Goal: Find specific page/section: Find specific page/section

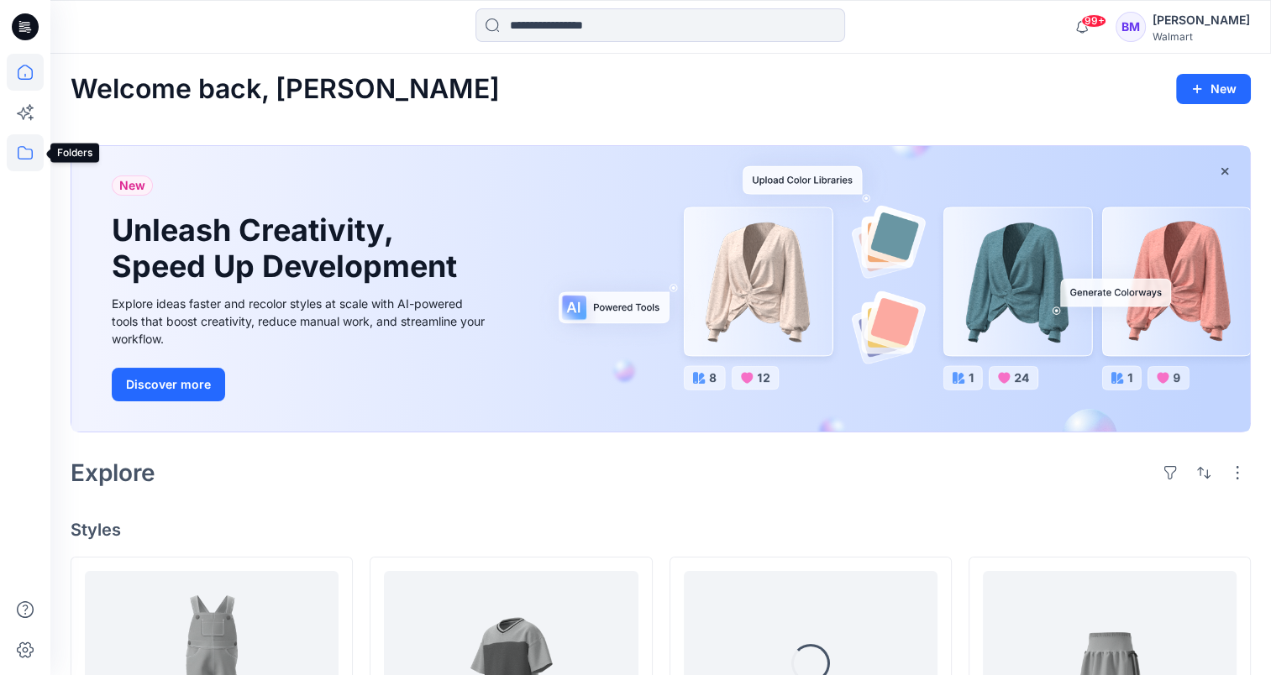
click at [35, 156] on icon at bounding box center [25, 152] width 37 height 37
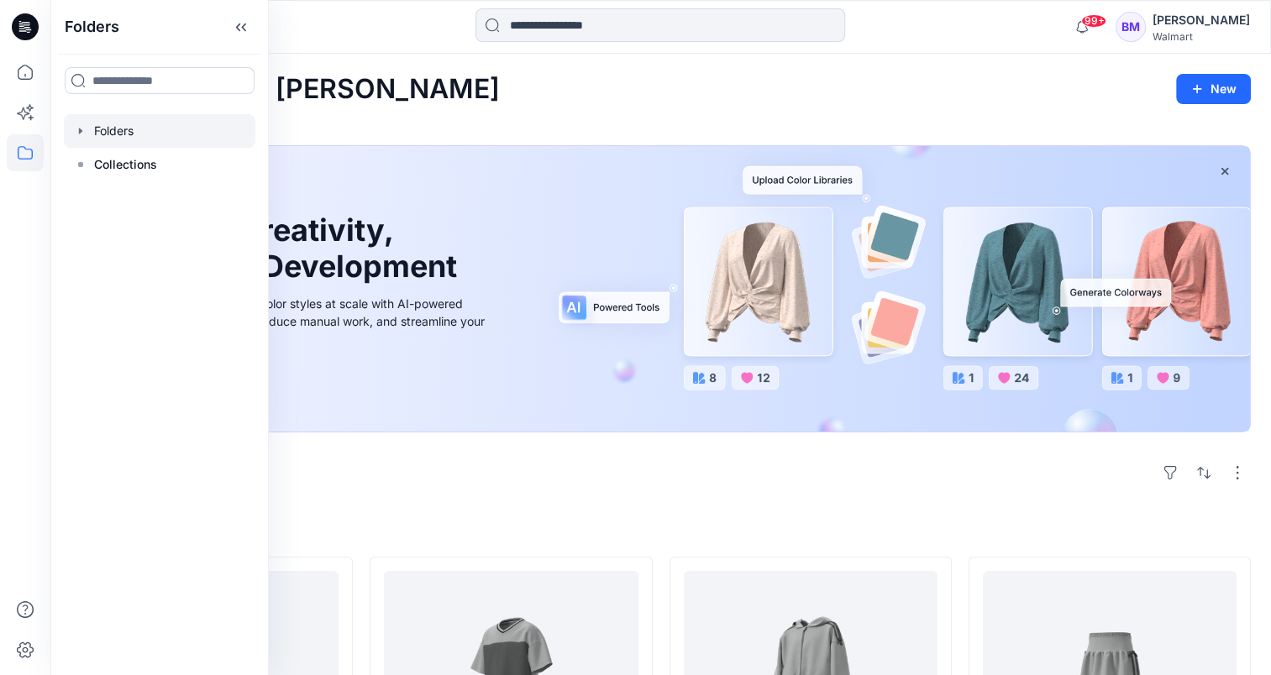
click at [105, 126] on div at bounding box center [160, 131] width 192 height 34
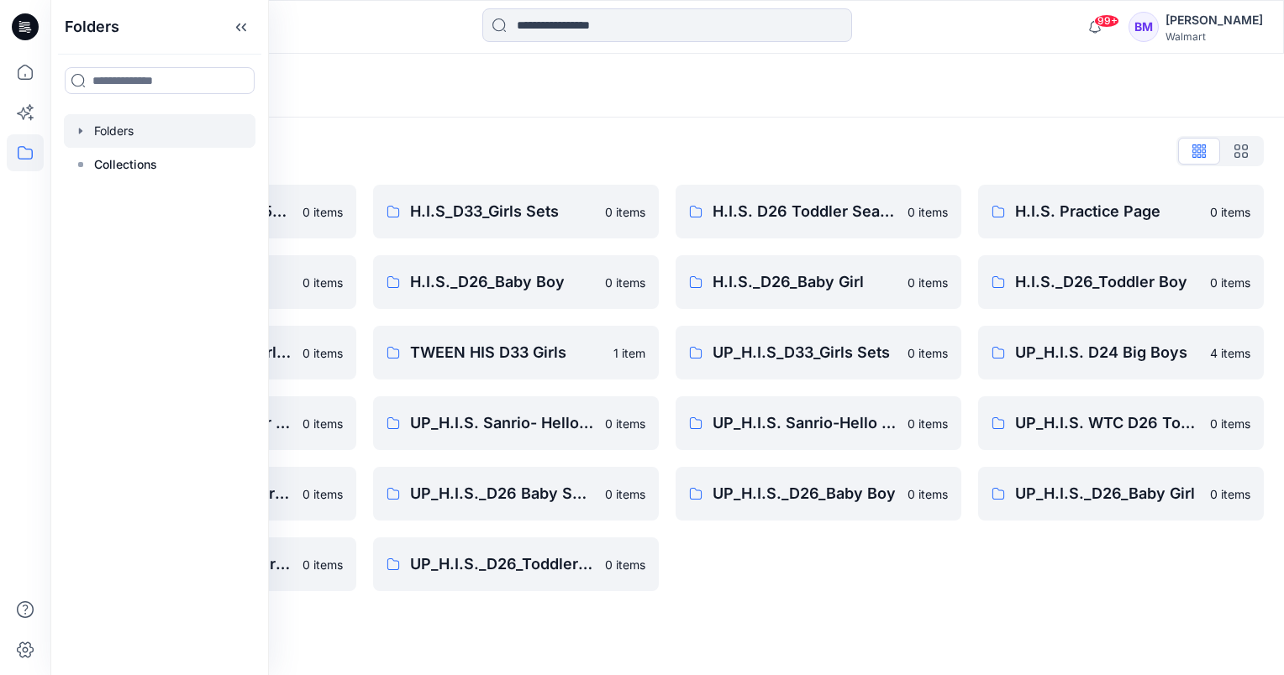
click at [444, 610] on div "Folders List __chat-5d7a4946f4a15c87fe35e50d-5df394b6f4a15c049a30f1a9 0 items H…" at bounding box center [666, 365] width 1233 height 494
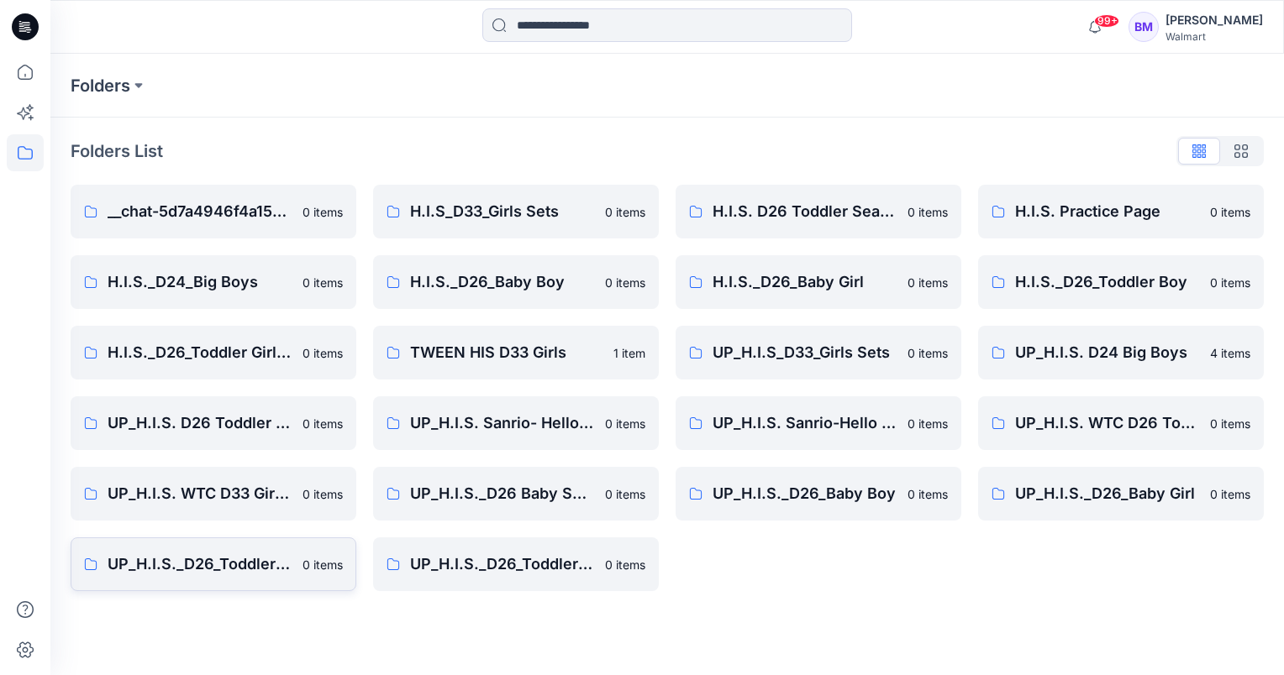
click at [224, 570] on p "UP_H.I.S._D26_Toddler Boy" at bounding box center [200, 565] width 185 height 24
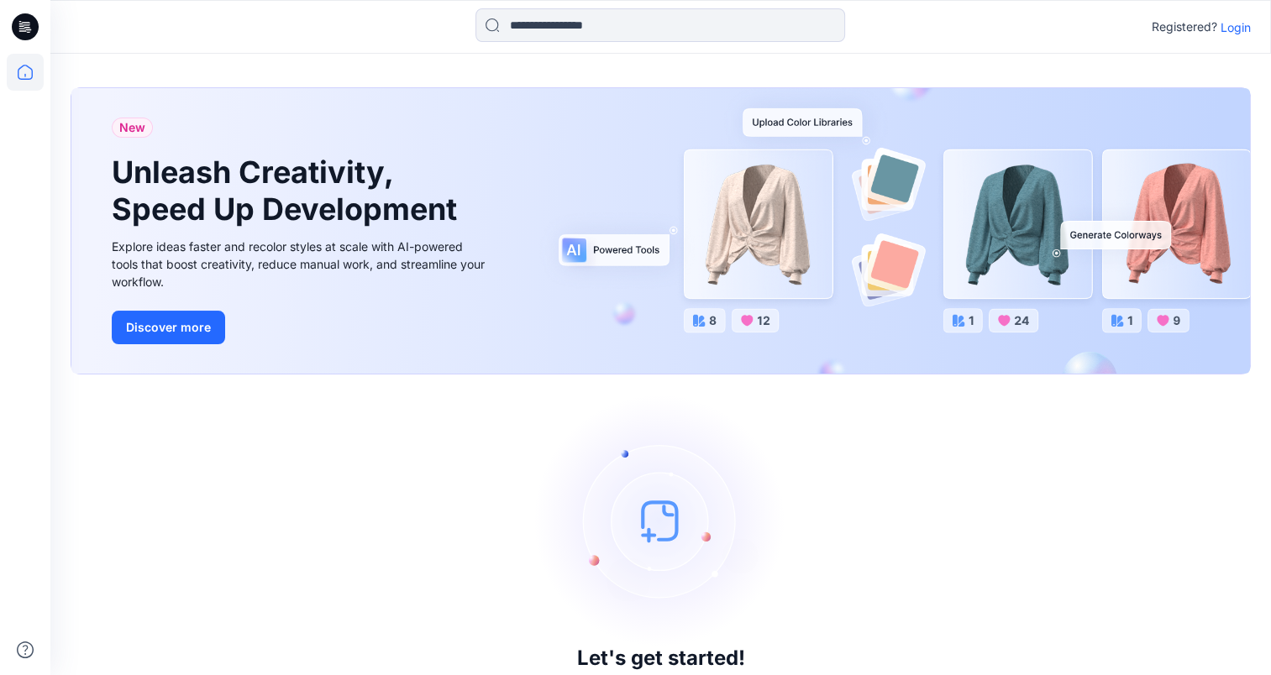
click at [1235, 31] on p "Login" at bounding box center [1236, 27] width 30 height 18
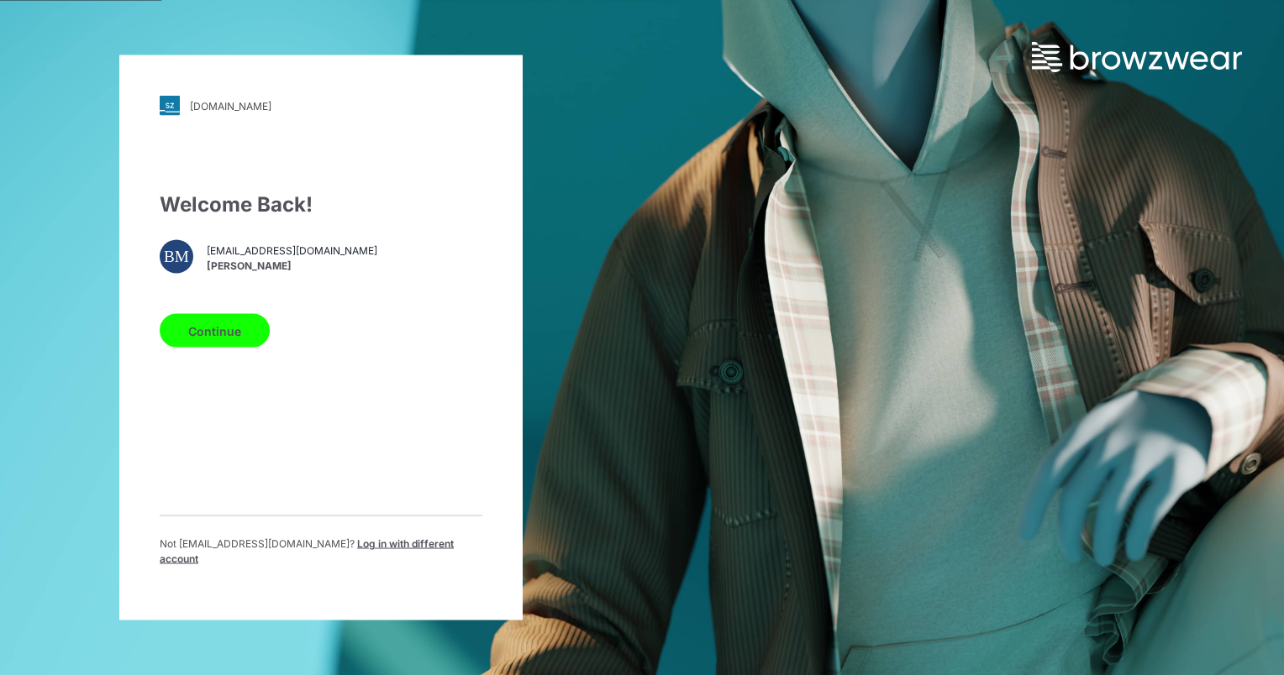
click at [234, 328] on button "Continue" at bounding box center [215, 331] width 110 height 34
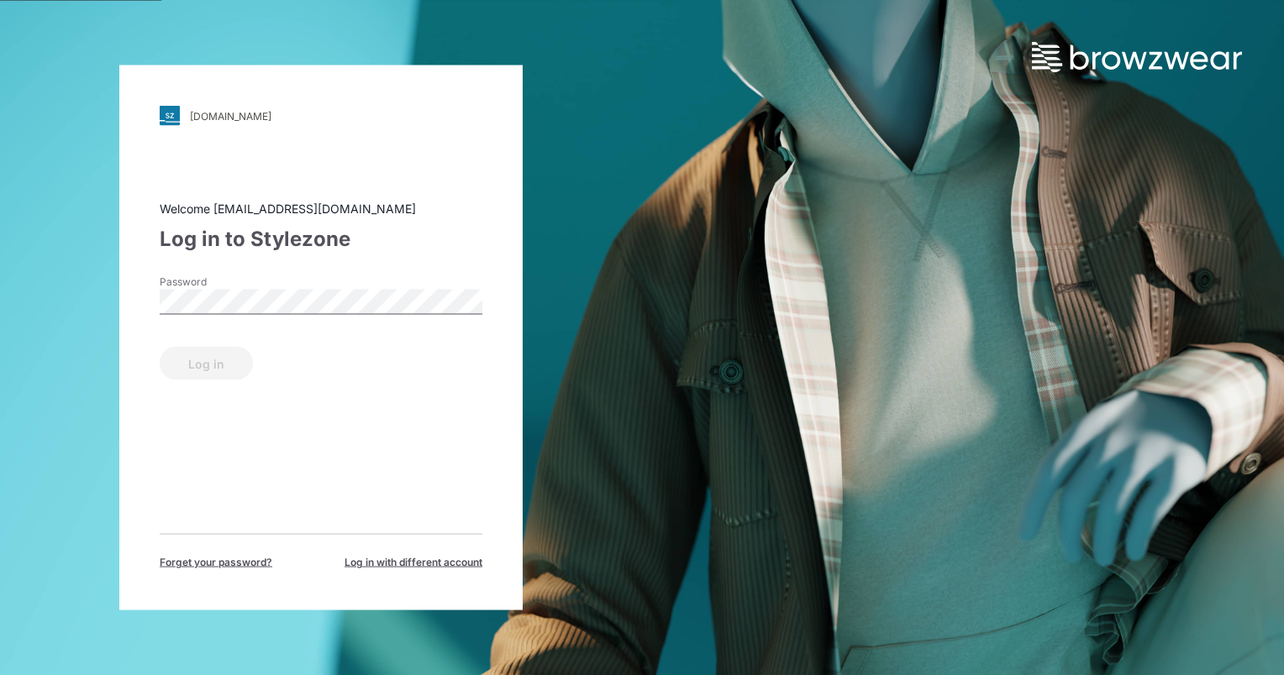
click at [223, 319] on div "Password" at bounding box center [321, 300] width 323 height 50
click at [201, 364] on button "Log in" at bounding box center [206, 364] width 93 height 34
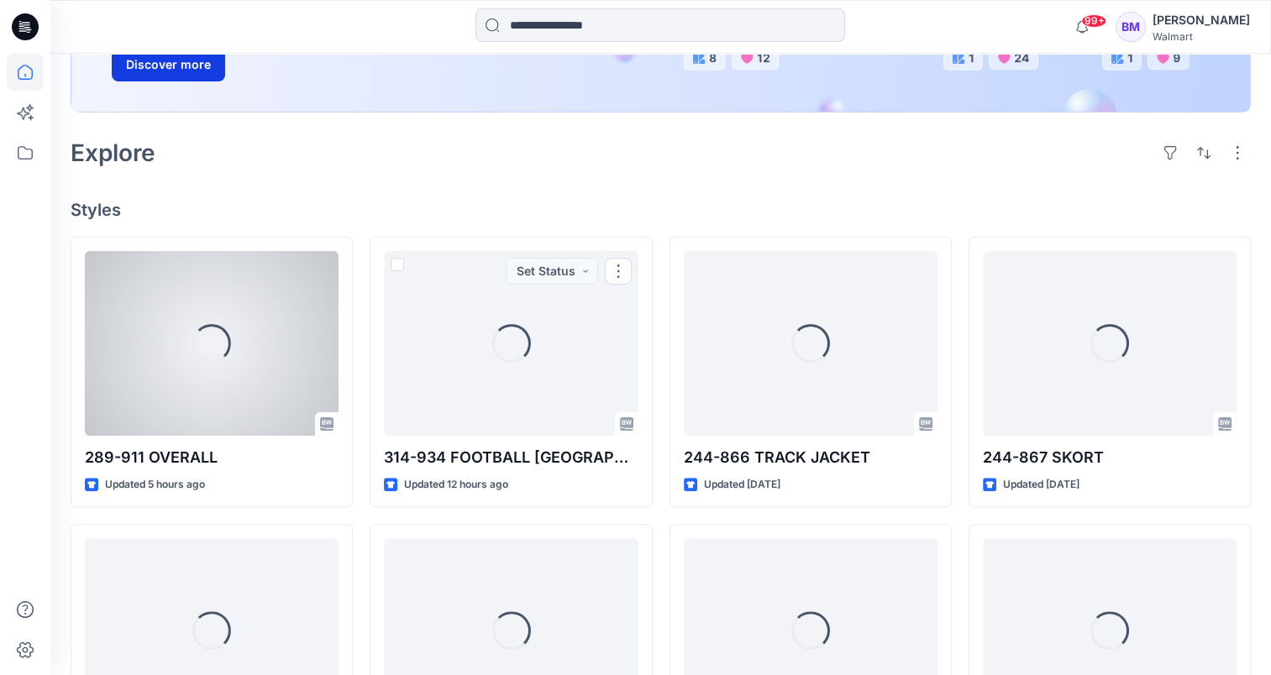
scroll to position [252, 0]
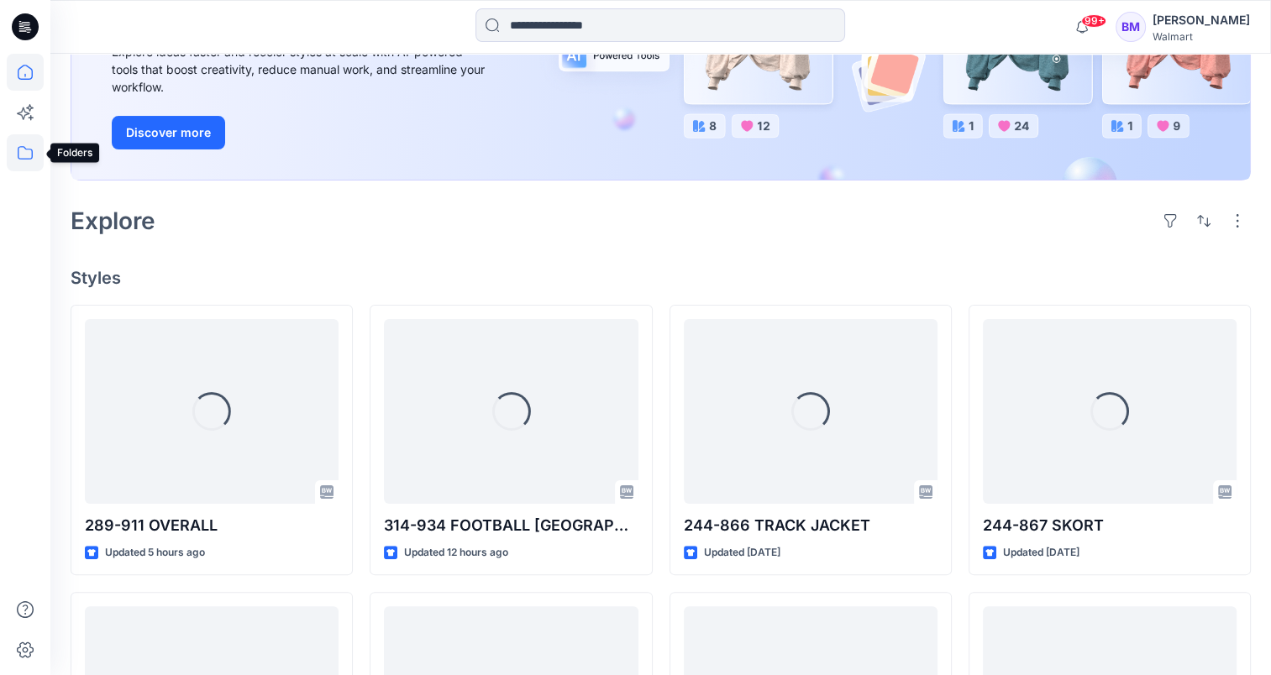
click at [29, 161] on icon at bounding box center [25, 152] width 37 height 37
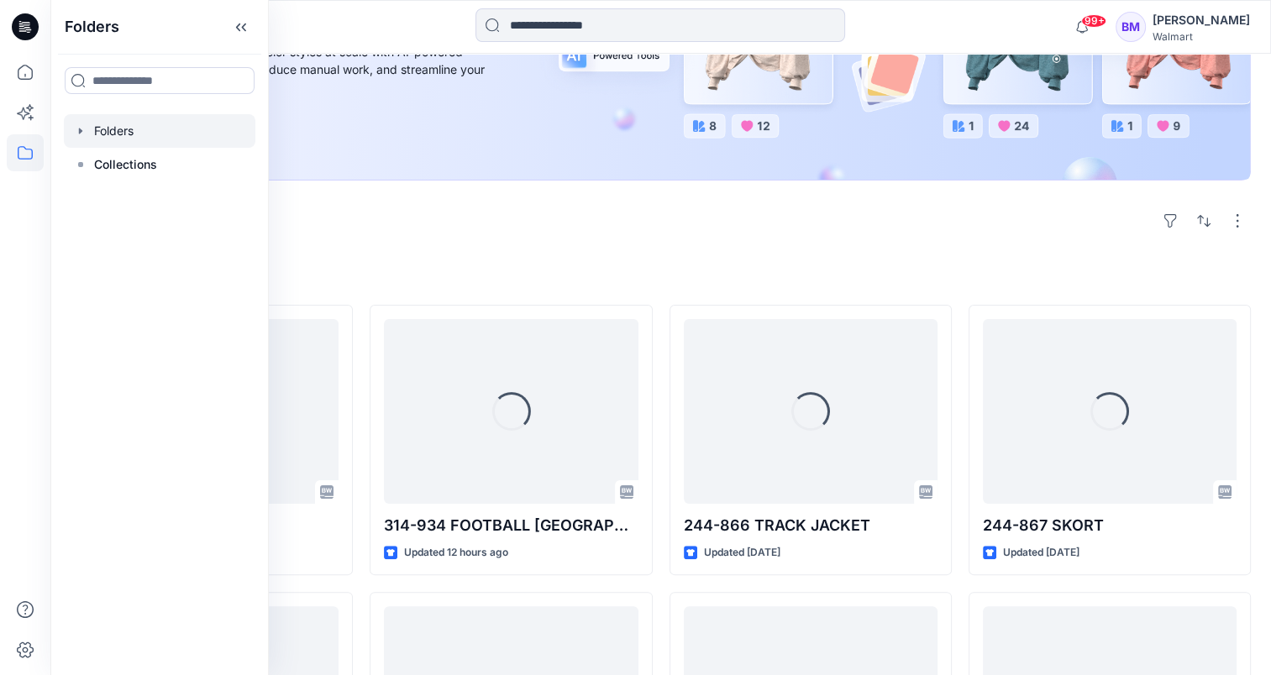
click at [129, 127] on div at bounding box center [160, 131] width 192 height 34
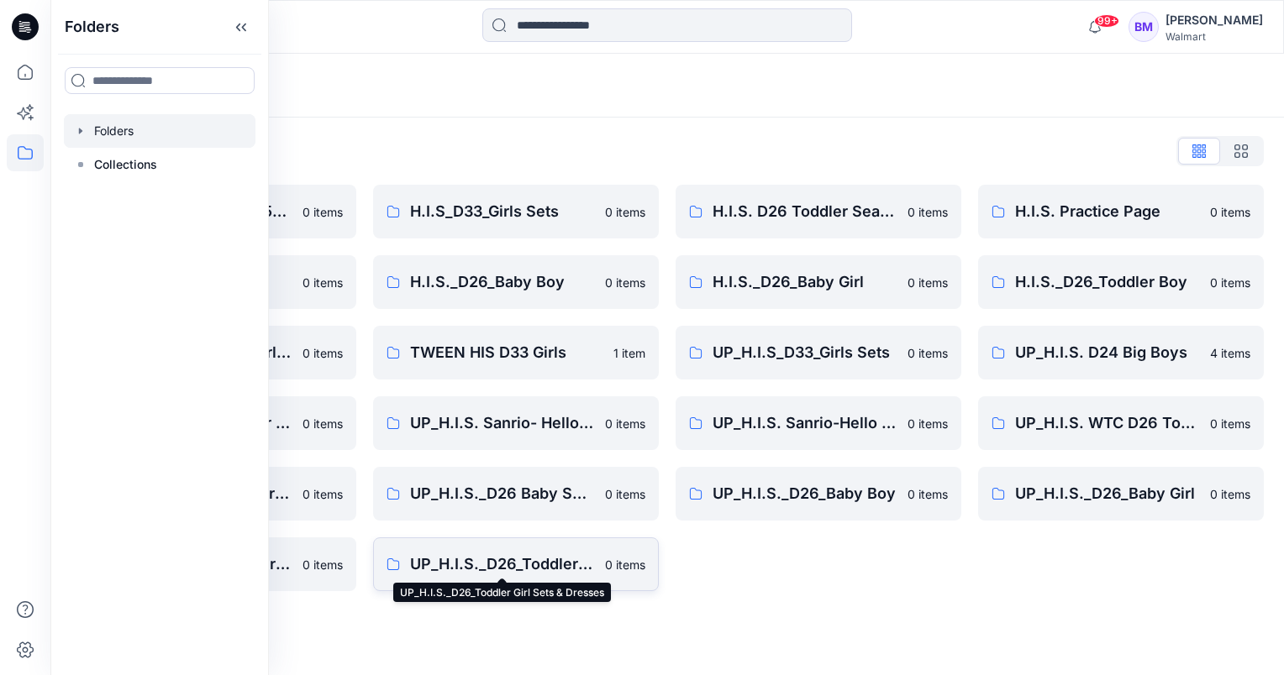
click at [428, 575] on p "UP_H.I.S._D26_Toddler Girl Sets & Dresses" at bounding box center [502, 565] width 185 height 24
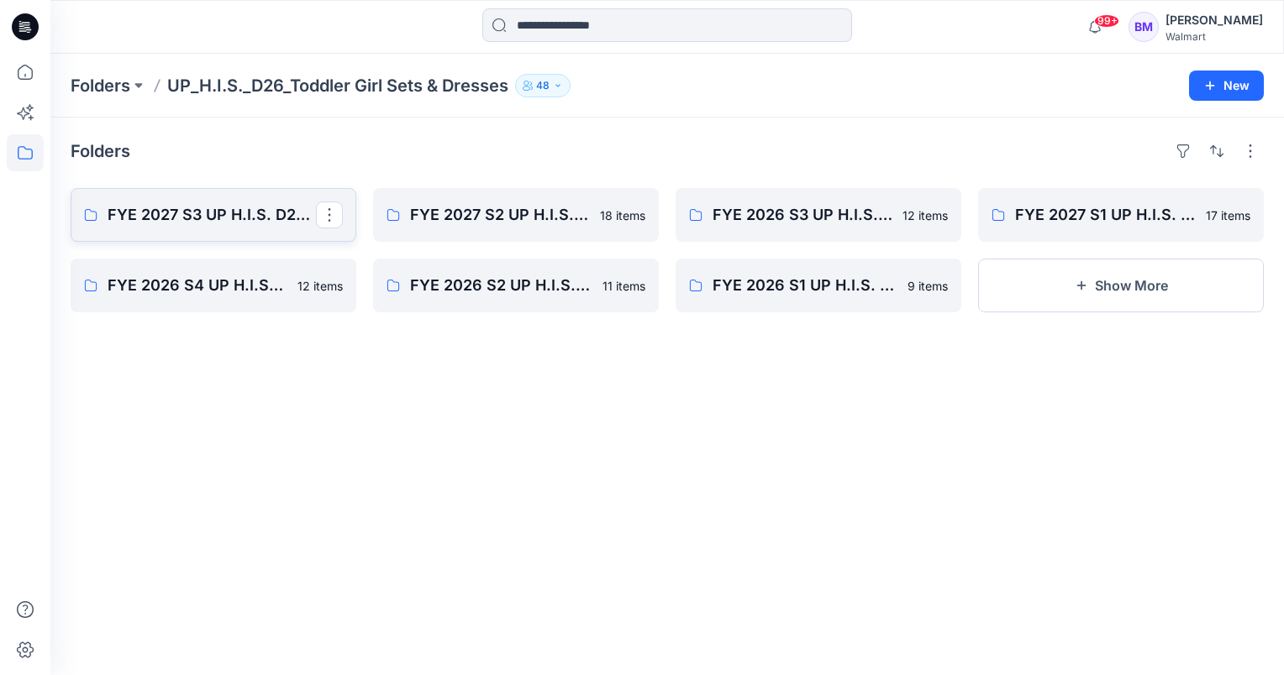
click at [224, 216] on p "FYE 2027 S3 UP H.I.S. D26 Toddler Girl" at bounding box center [212, 215] width 208 height 24
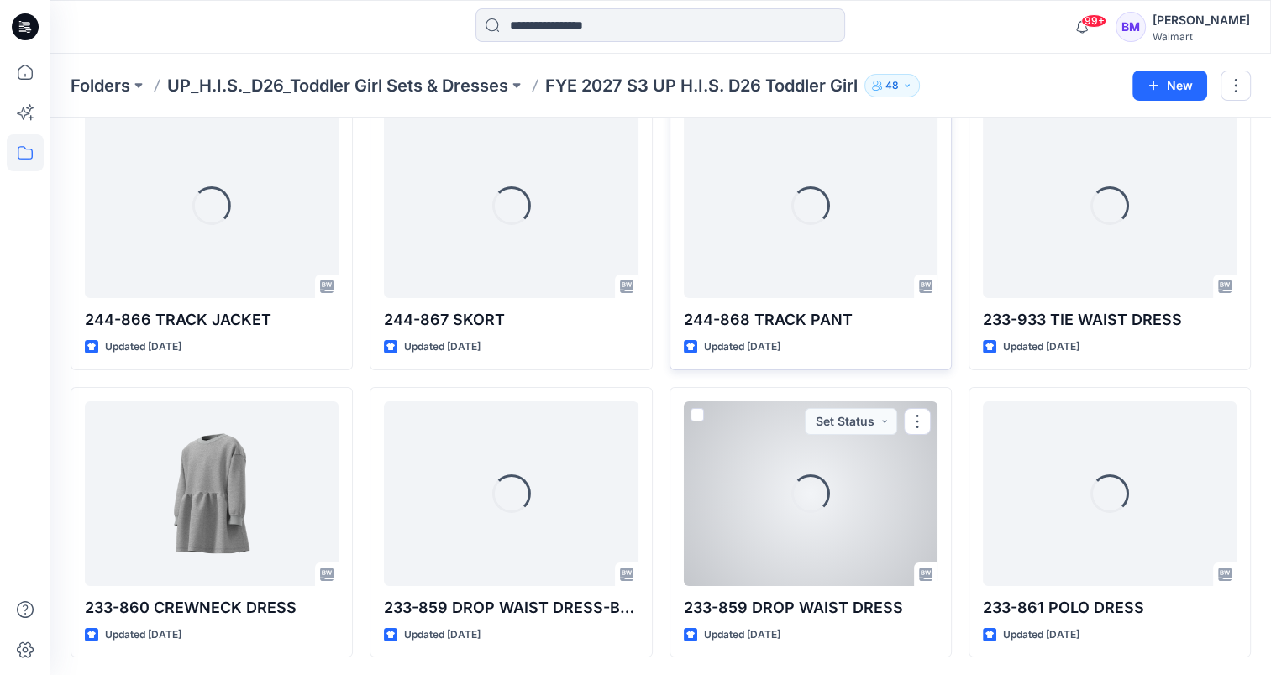
scroll to position [91, 0]
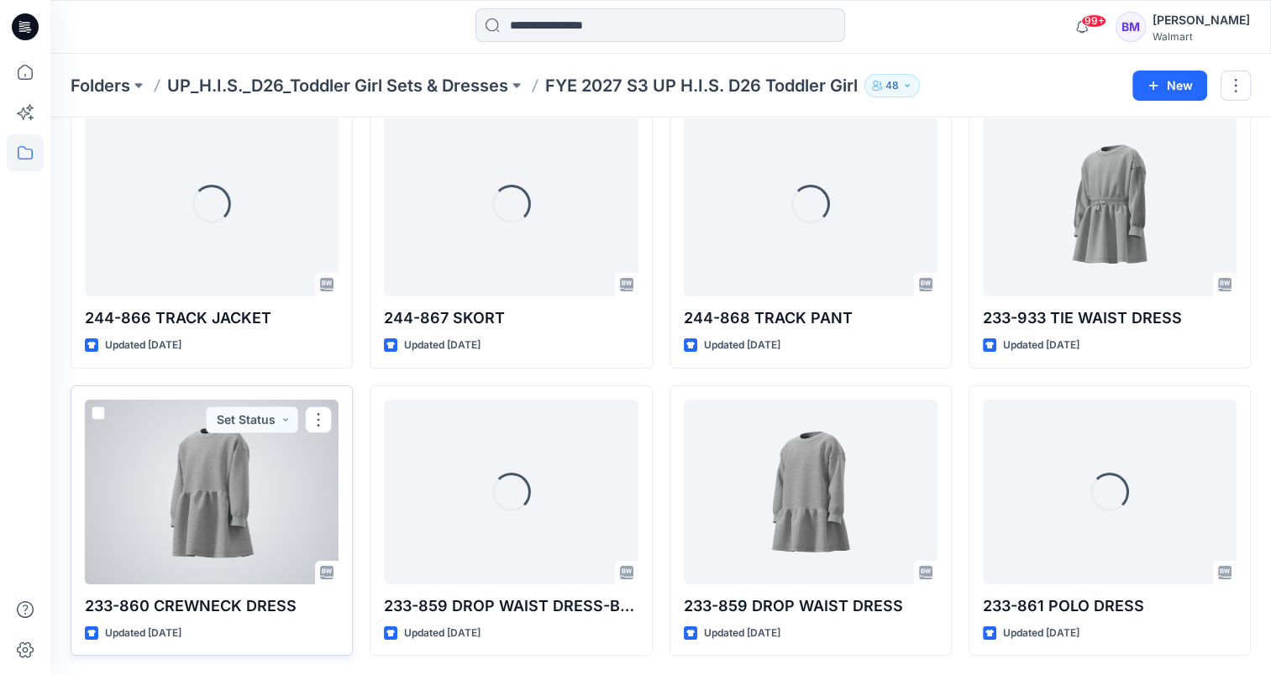
click at [234, 479] on div at bounding box center [212, 492] width 254 height 185
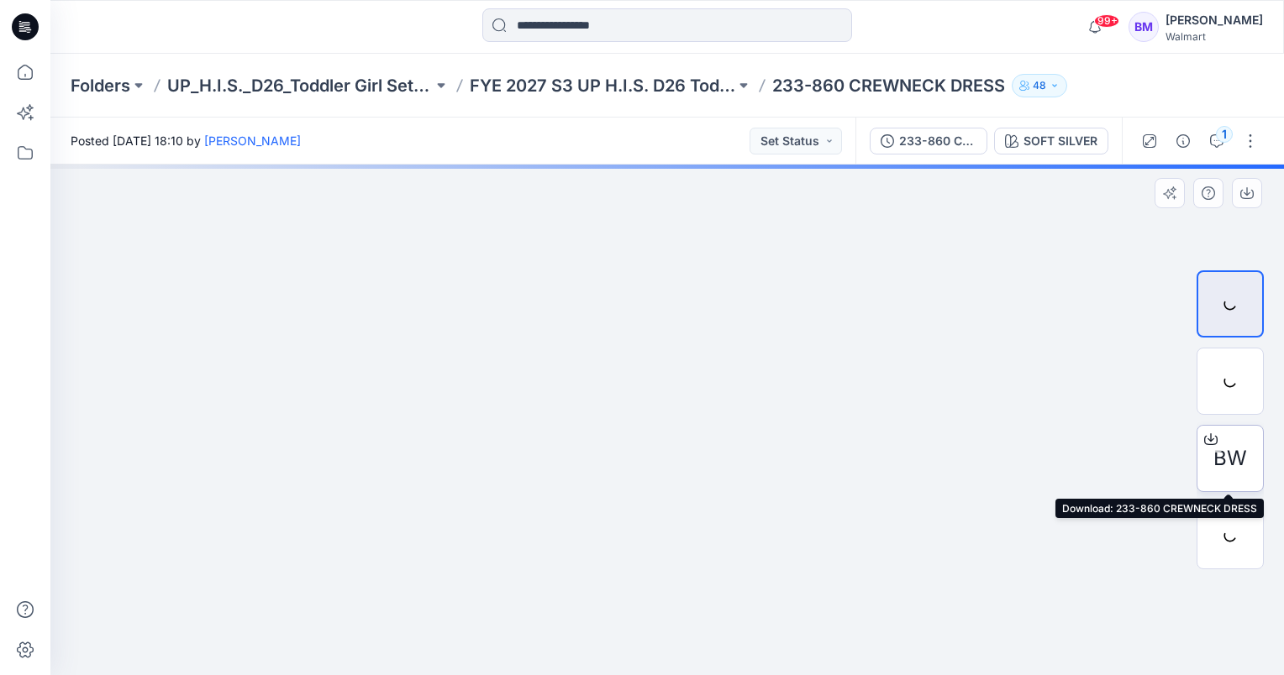
click at [1218, 453] on span "BW" at bounding box center [1230, 459] width 34 height 30
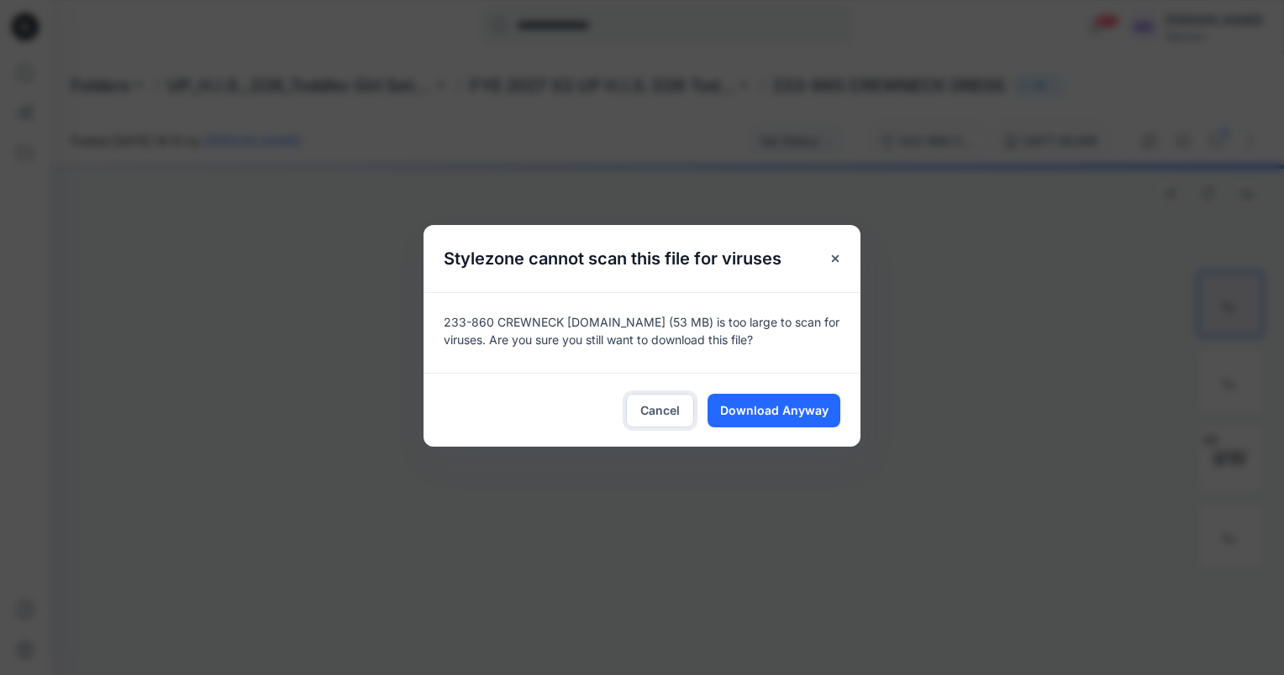
click at [655, 402] on span "Cancel" at bounding box center [659, 411] width 39 height 18
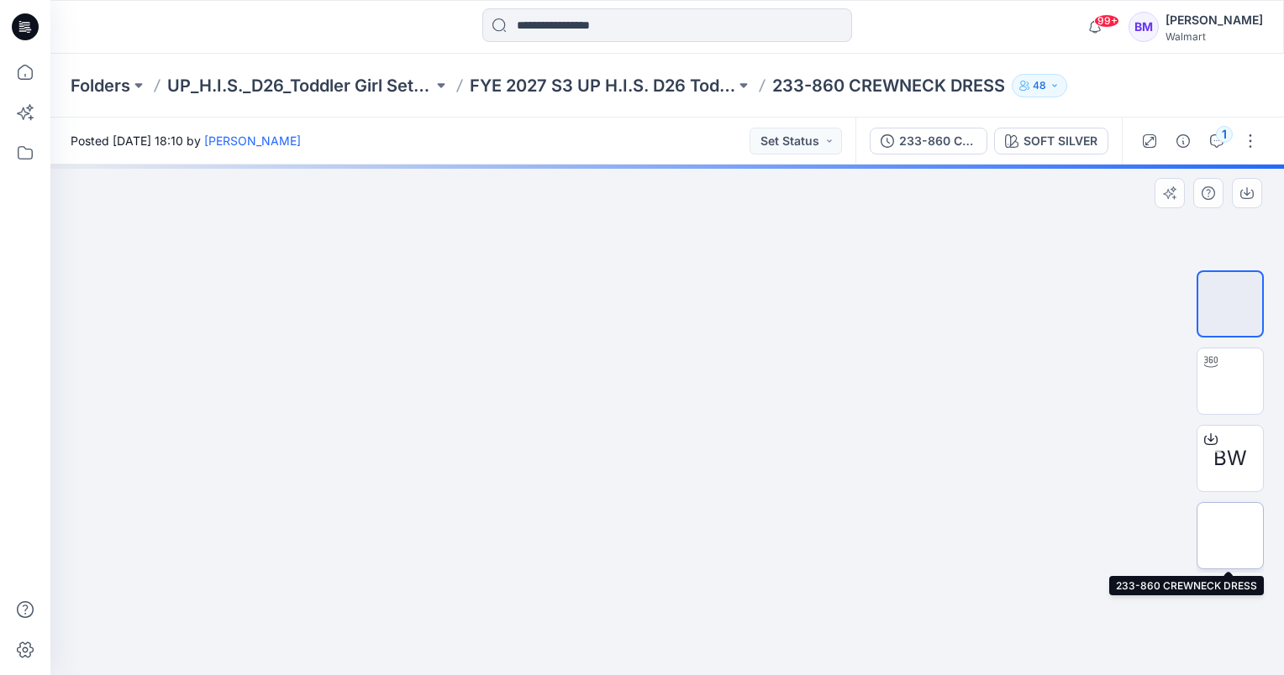
click at [1230, 536] on img at bounding box center [1230, 536] width 0 height 0
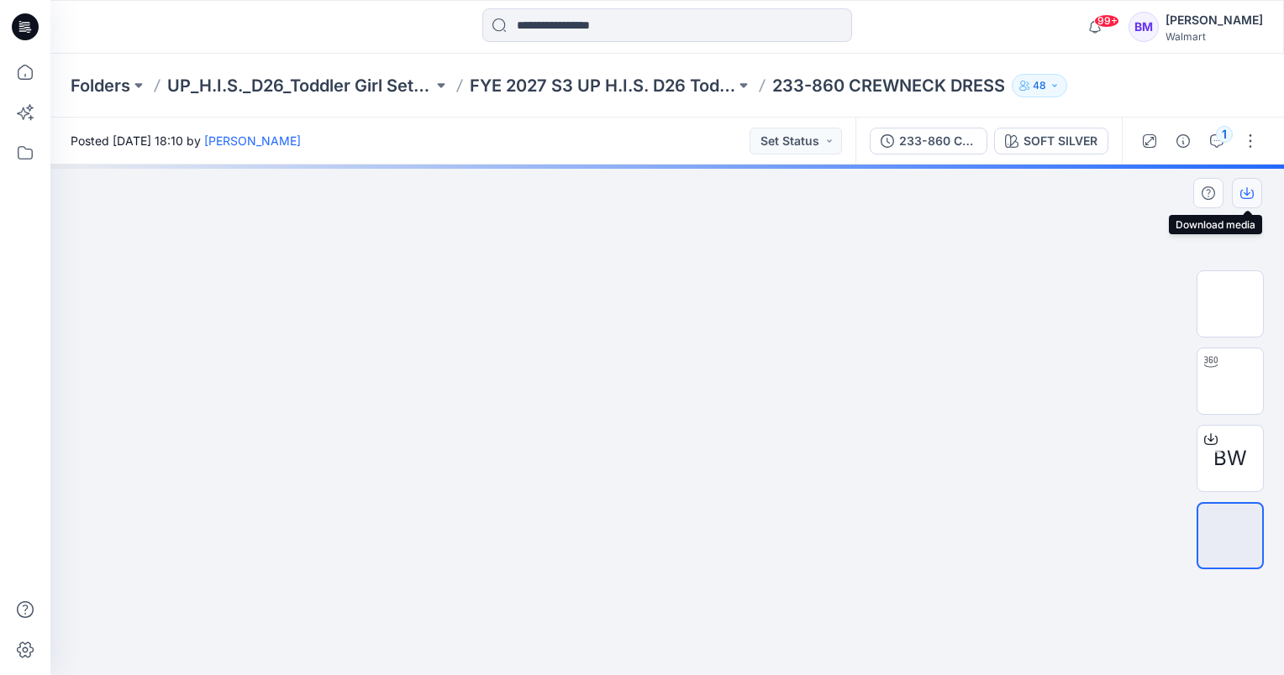
click at [1248, 198] on icon "button" at bounding box center [1246, 194] width 13 height 9
click at [1230, 536] on img at bounding box center [1230, 536] width 0 height 0
